Goal: Find specific page/section: Find specific page/section

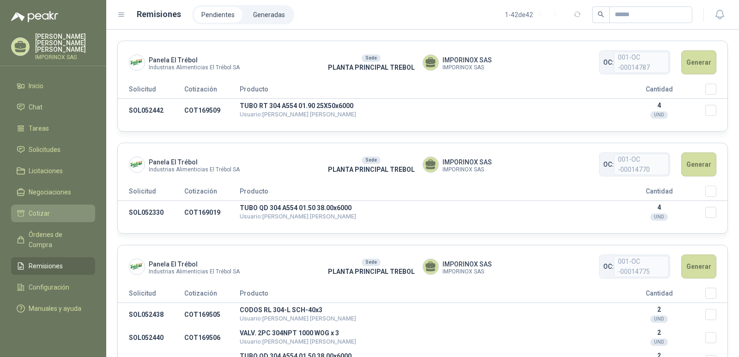
click at [29, 208] on span "Cotizar" at bounding box center [39, 213] width 21 height 10
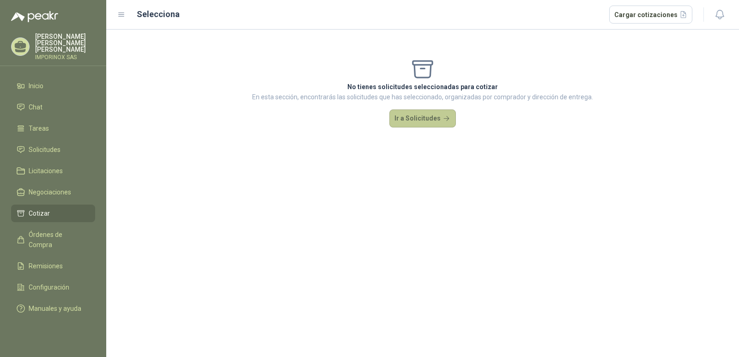
click at [425, 118] on button "Ir a Solicitudes" at bounding box center [422, 119] width 67 height 18
